Goal: Task Accomplishment & Management: Manage account settings

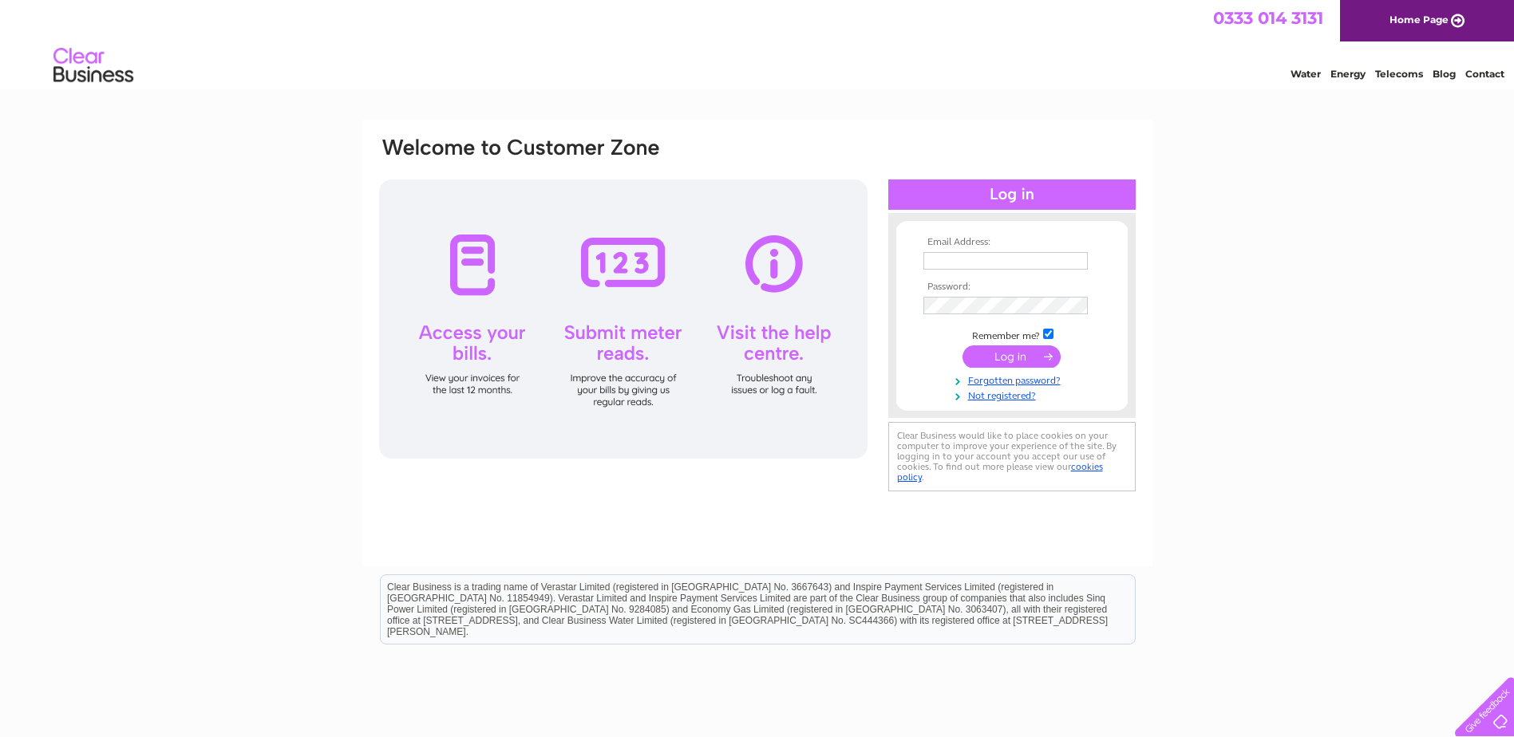
type input "office@simpsonplumbers.com"
click at [1004, 356] on input "submit" at bounding box center [1011, 357] width 98 height 22
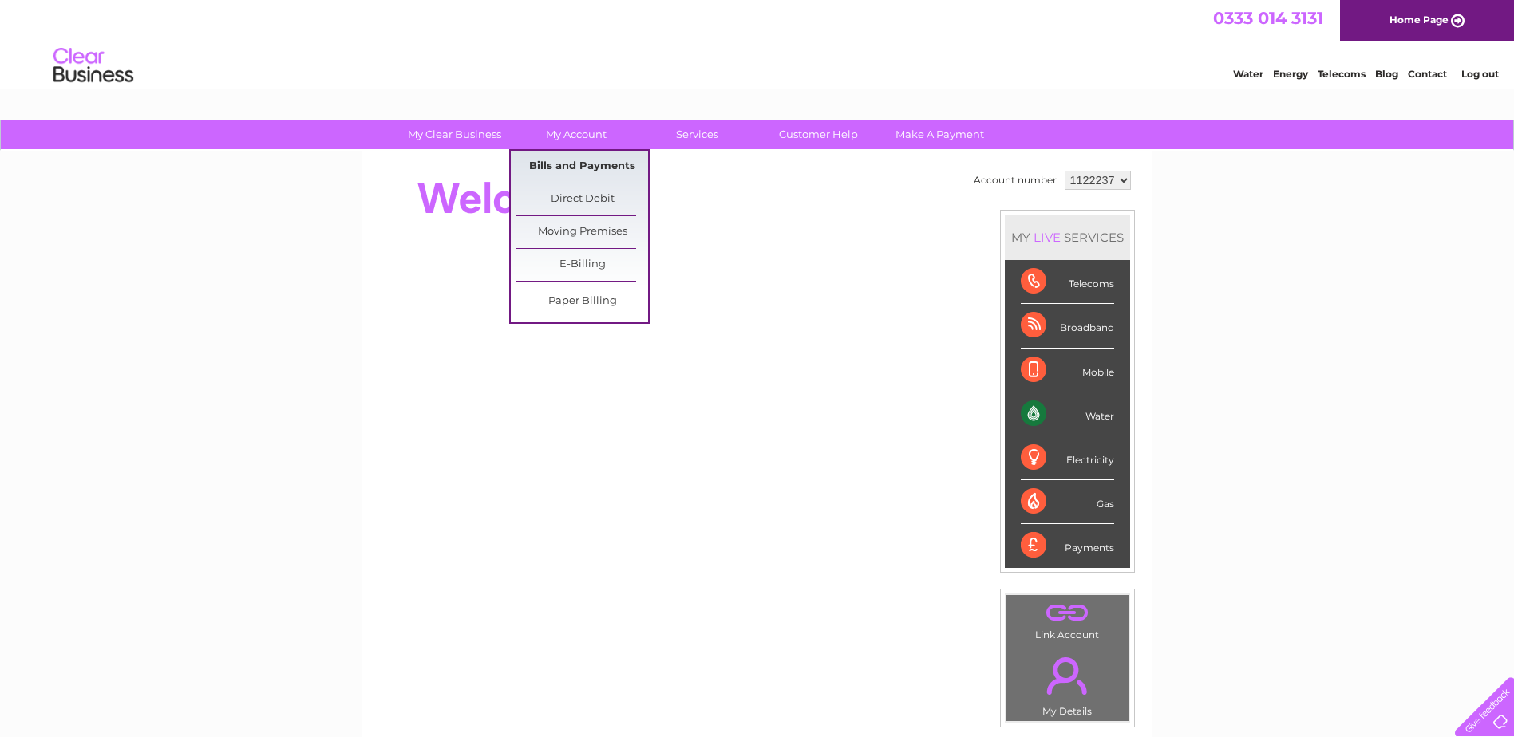
click at [553, 158] on link "Bills and Payments" at bounding box center [582, 167] width 132 height 32
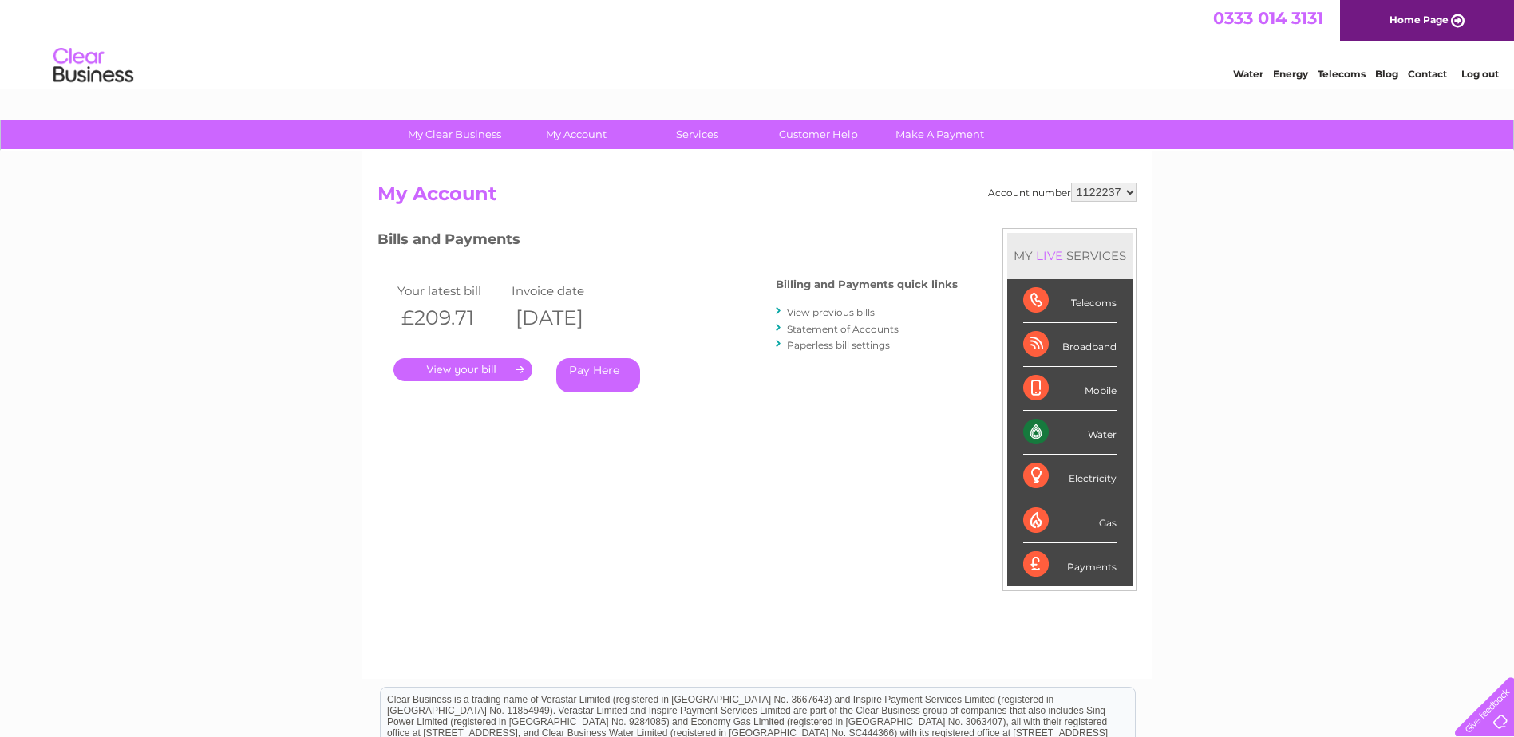
click at [445, 376] on link "." at bounding box center [462, 369] width 139 height 23
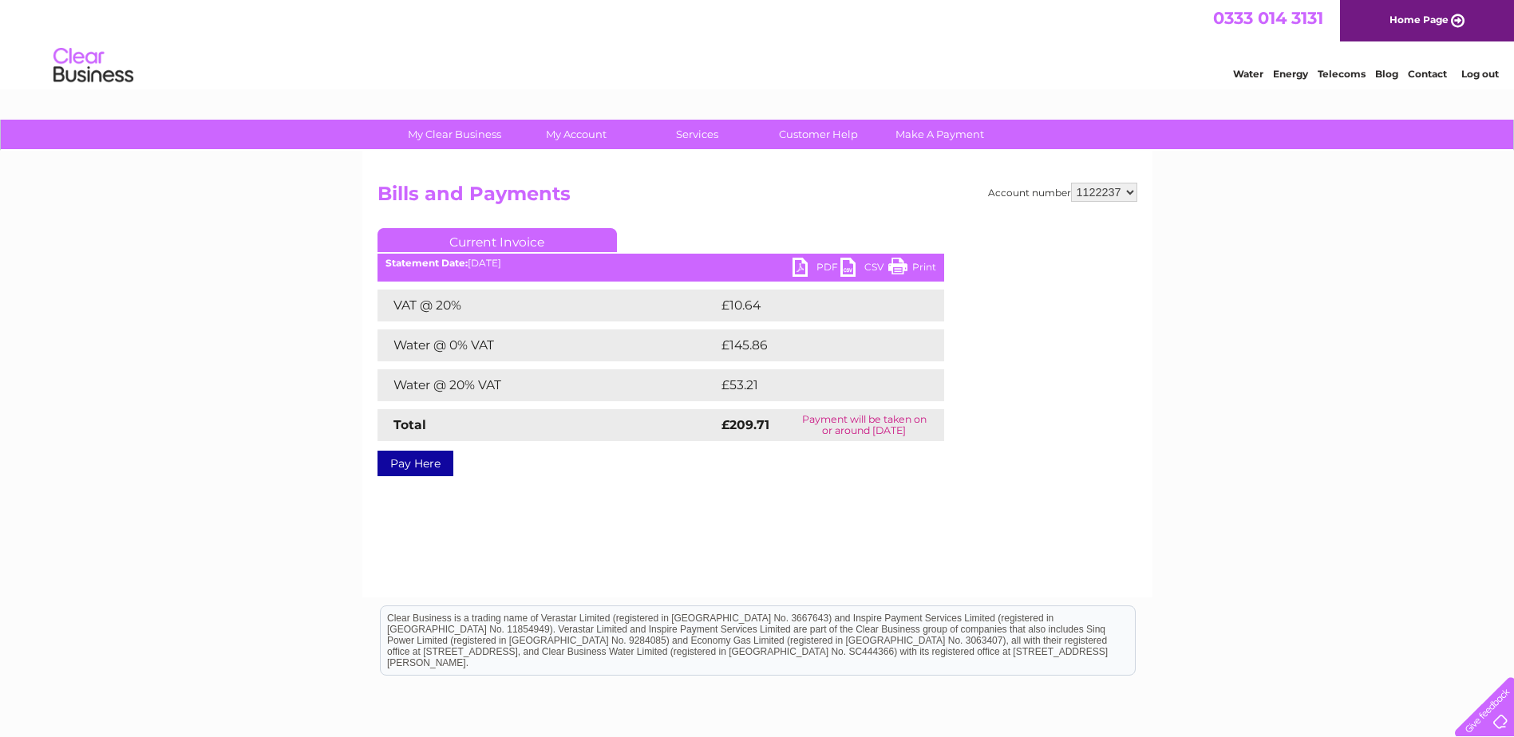
click at [805, 267] on link "PDF" at bounding box center [816, 269] width 48 height 23
click at [1468, 76] on link "Log out" at bounding box center [1480, 74] width 38 height 12
